Goal: Navigation & Orientation: Understand site structure

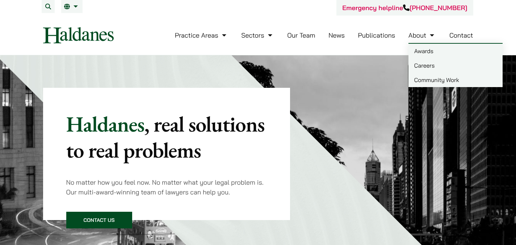
click at [419, 48] on link "Awards" at bounding box center [455, 51] width 94 height 14
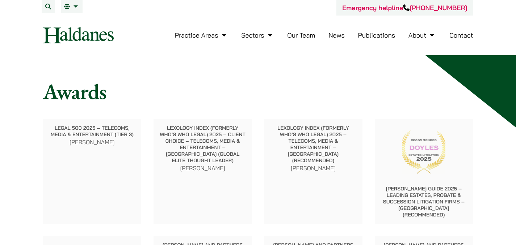
click at [305, 36] on link "Our Team" at bounding box center [301, 35] width 28 height 8
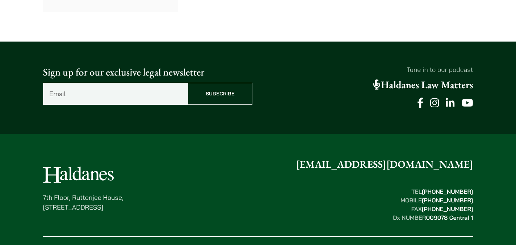
scroll to position [4110, 0]
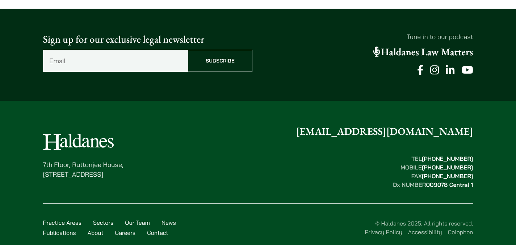
click at [159, 229] on link "Contact" at bounding box center [157, 232] width 21 height 7
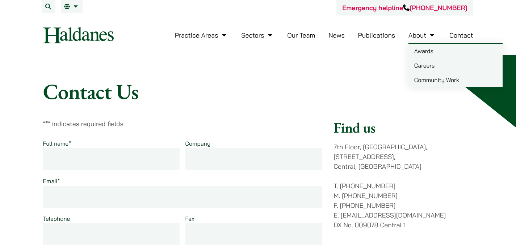
click at [430, 67] on link "Careers" at bounding box center [455, 65] width 94 height 14
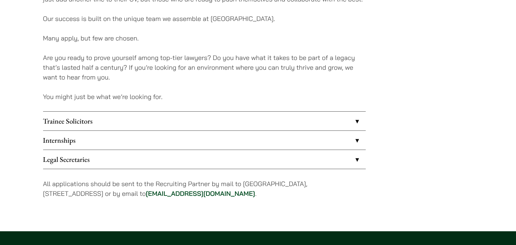
scroll to position [632, 0]
